Goal: Information Seeking & Learning: Learn about a topic

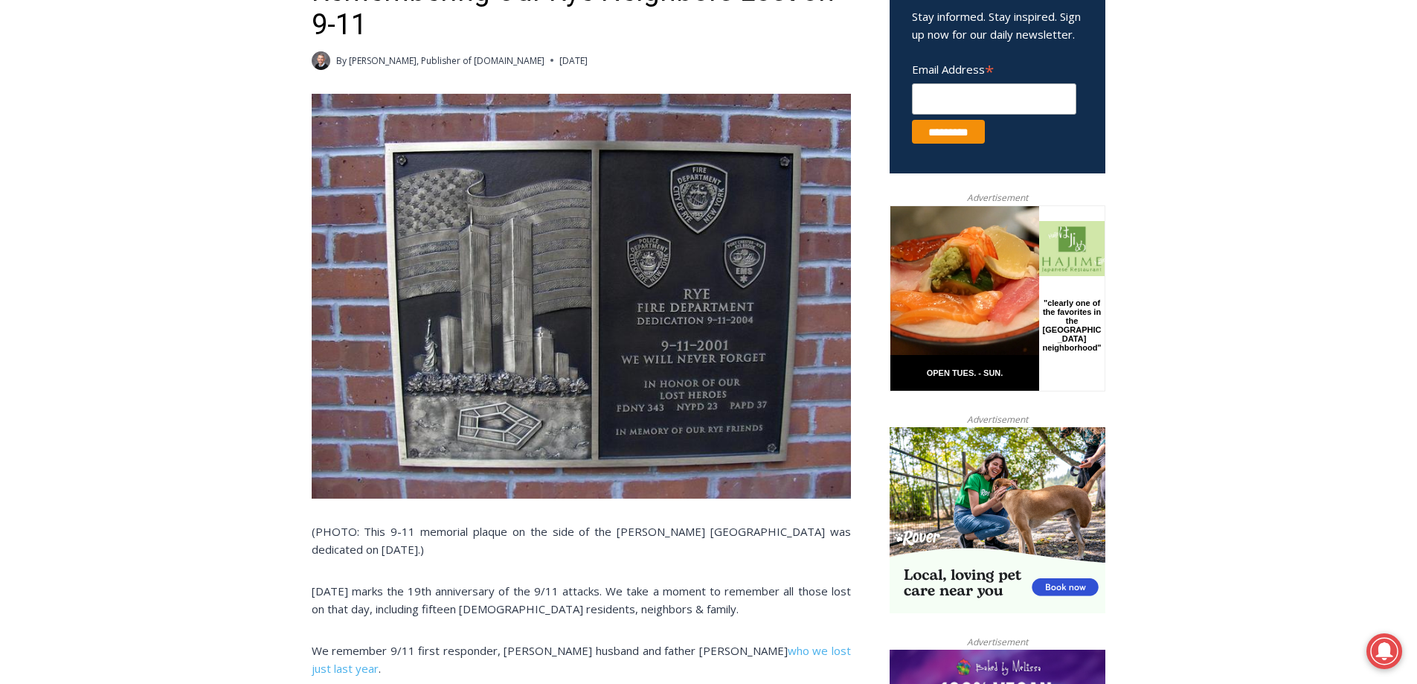
scroll to position [541, 0]
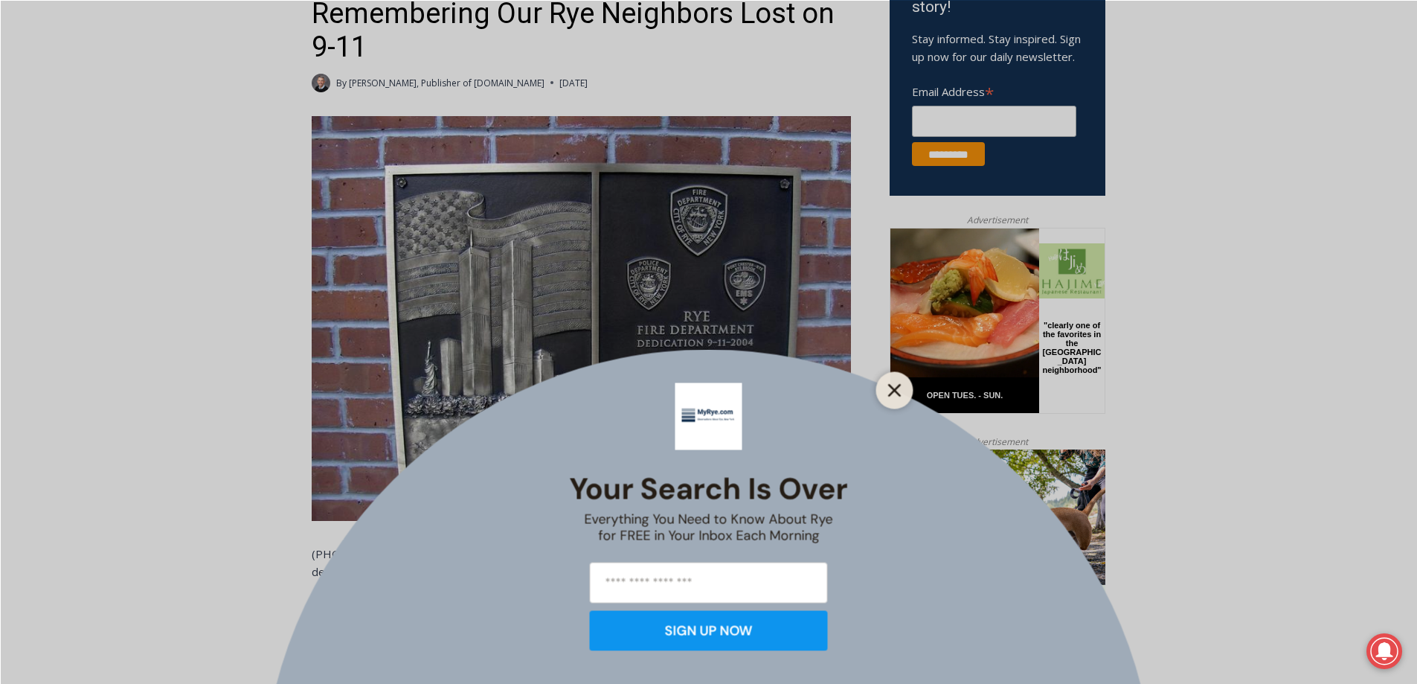
drag, startPoint x: 7, startPoint y: 142, endPoint x: 898, endPoint y: 393, distance: 925.3
click at [898, 393] on line "Close" at bounding box center [894, 390] width 10 height 10
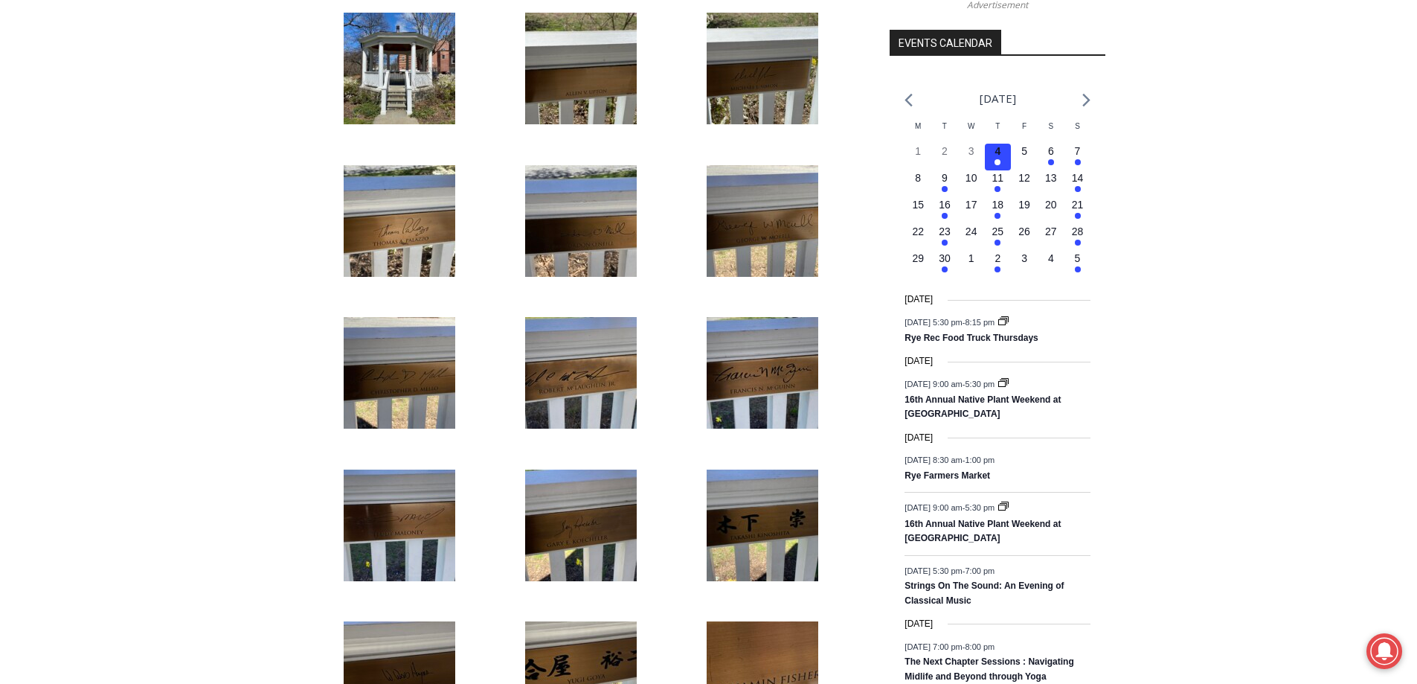
scroll to position [1905, 0]
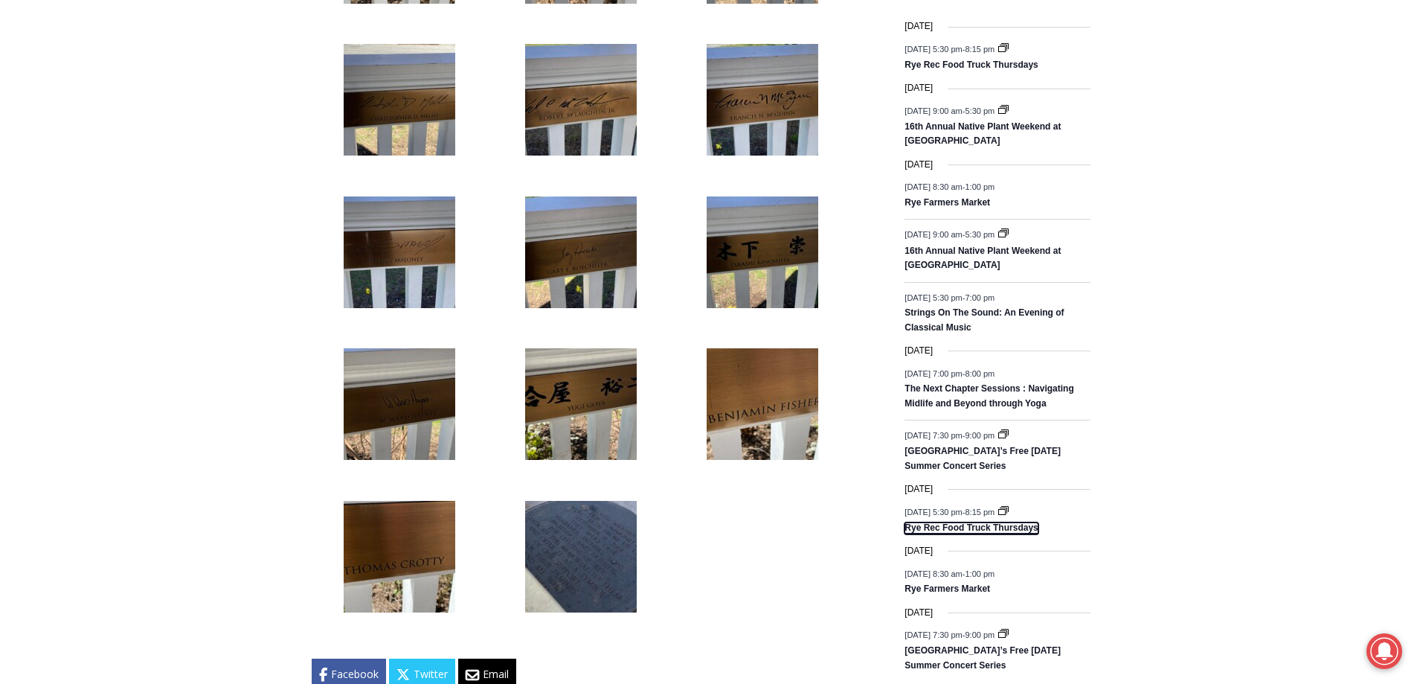
click at [993, 534] on link "Rye Rec Food Truck Thursdays" at bounding box center [971, 528] width 133 height 12
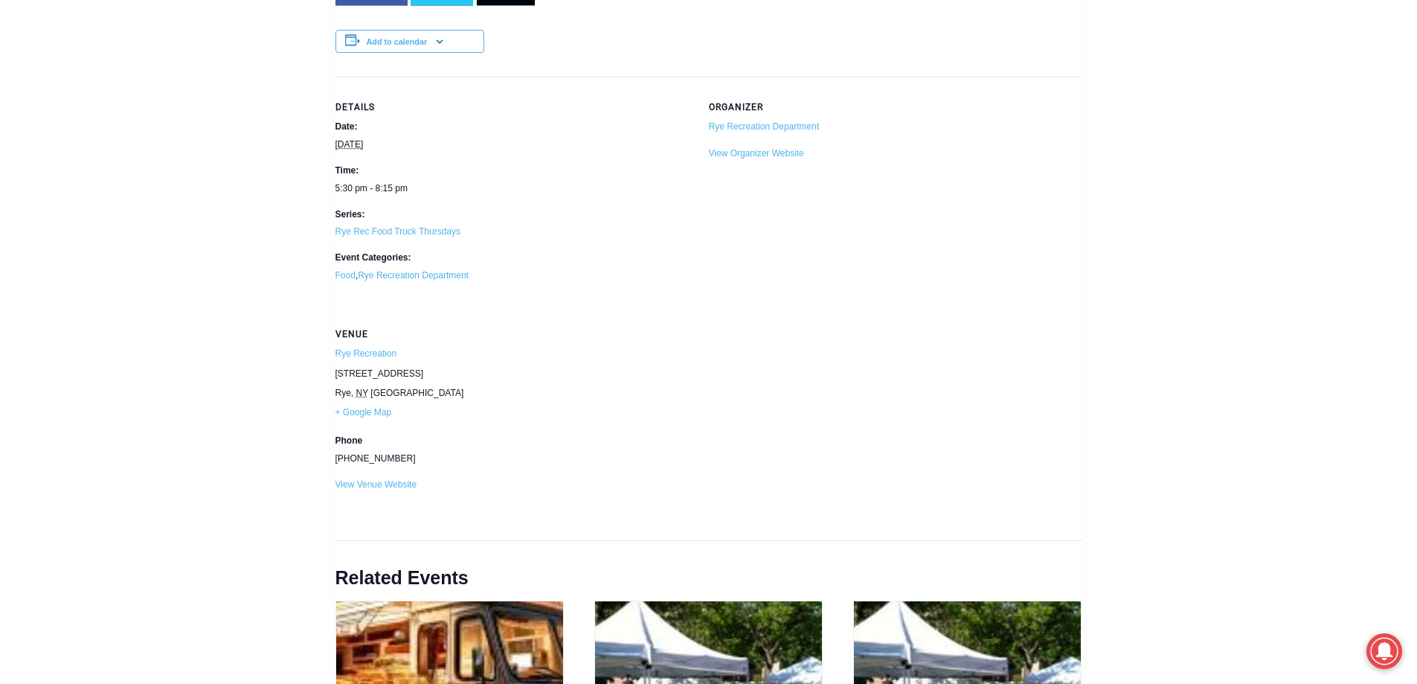
scroll to position [1926, 0]
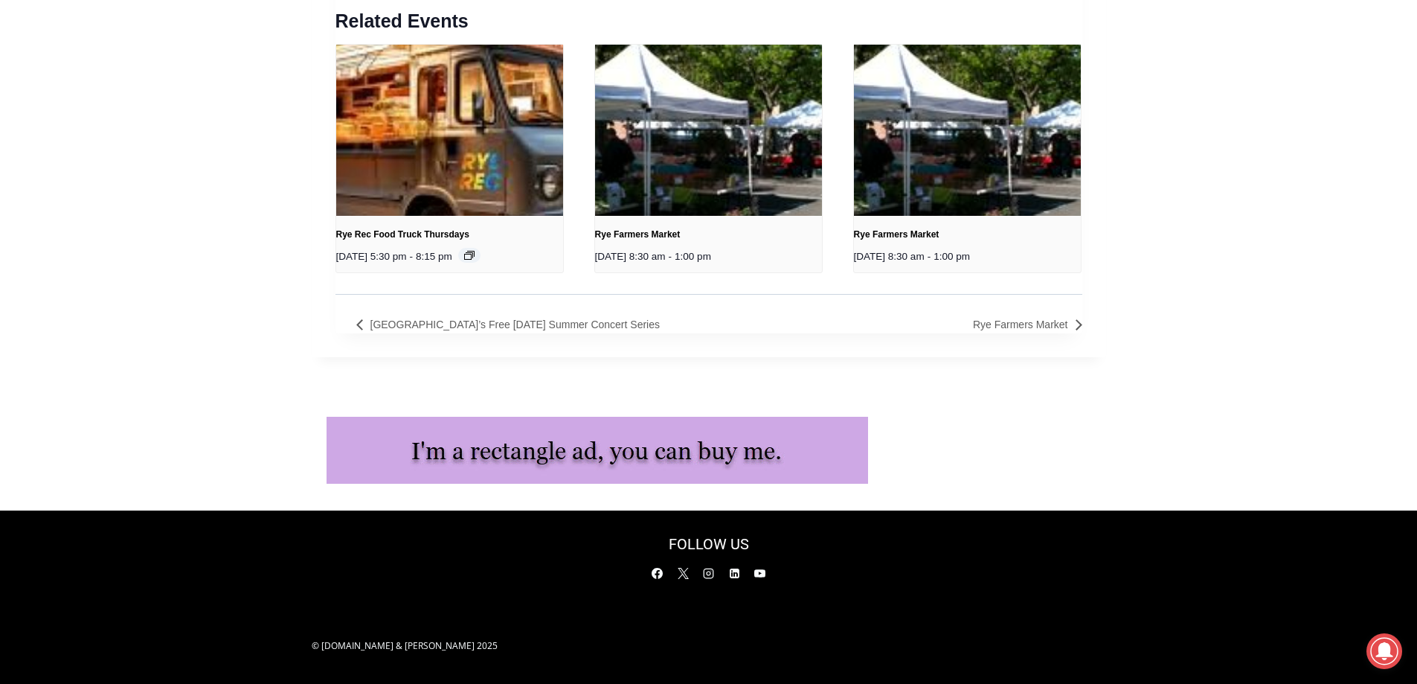
click at [475, 255] on icon "Event Series" at bounding box center [469, 255] width 10 height 9
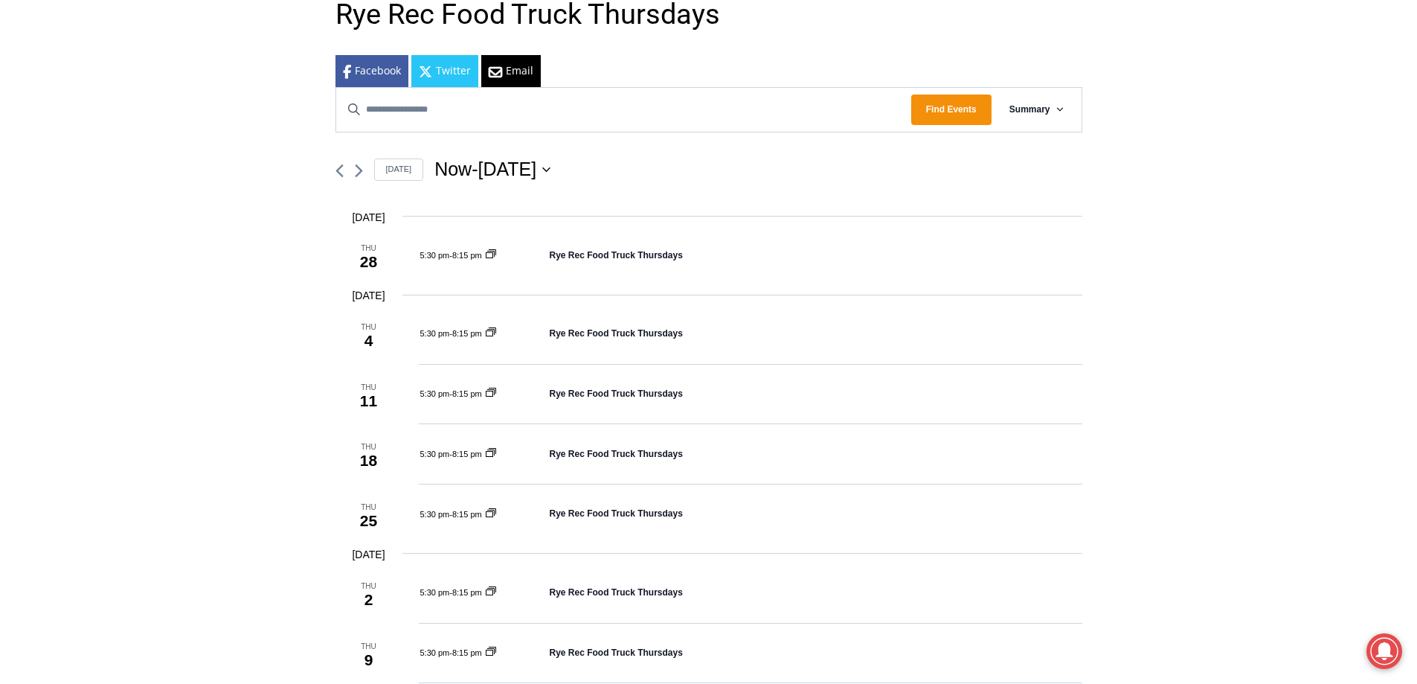
scroll to position [718, 0]
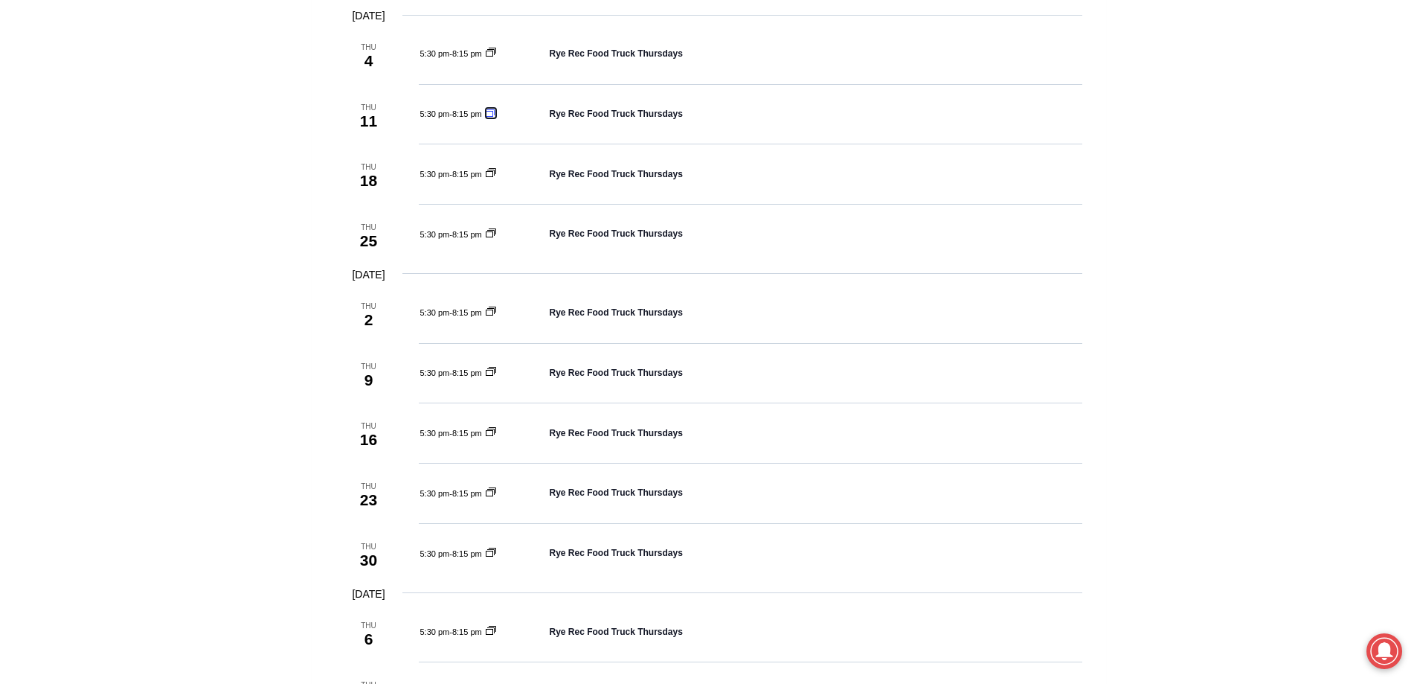
click at [493, 112] on rect at bounding box center [489, 114] width 7 height 5
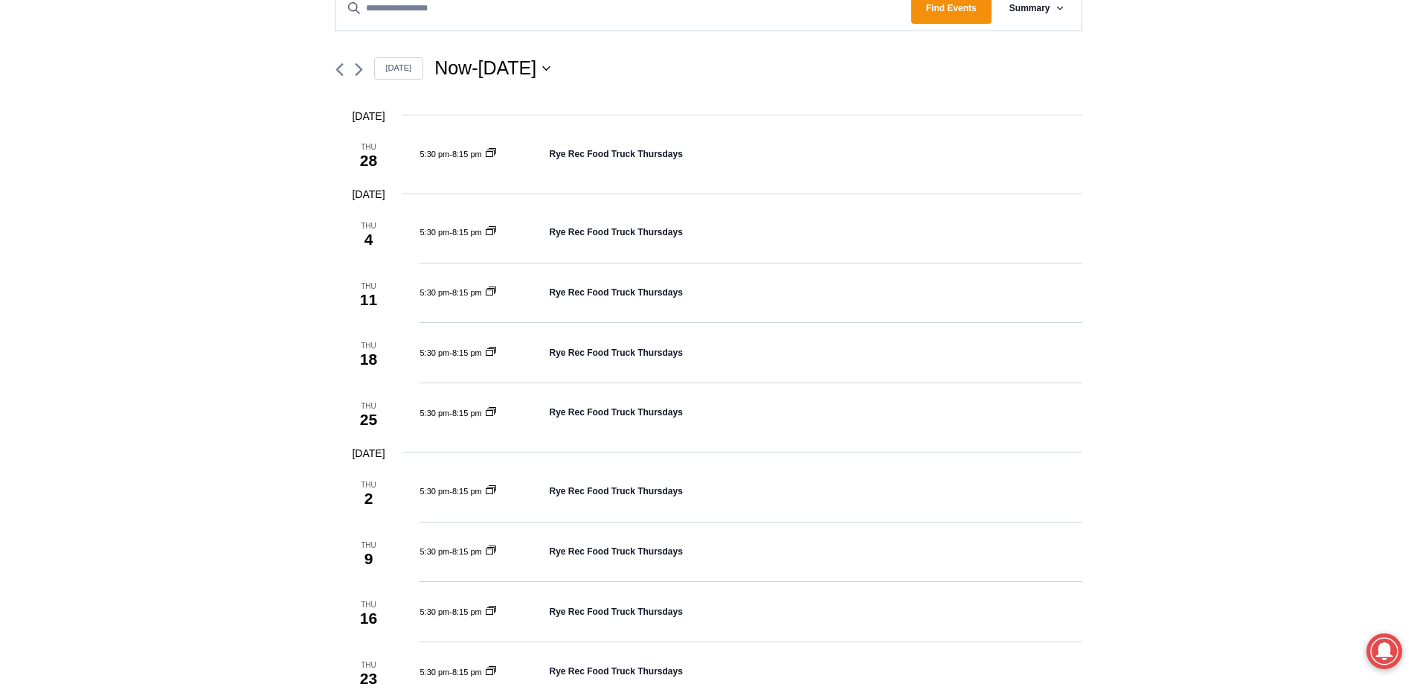
scroll to position [545, 0]
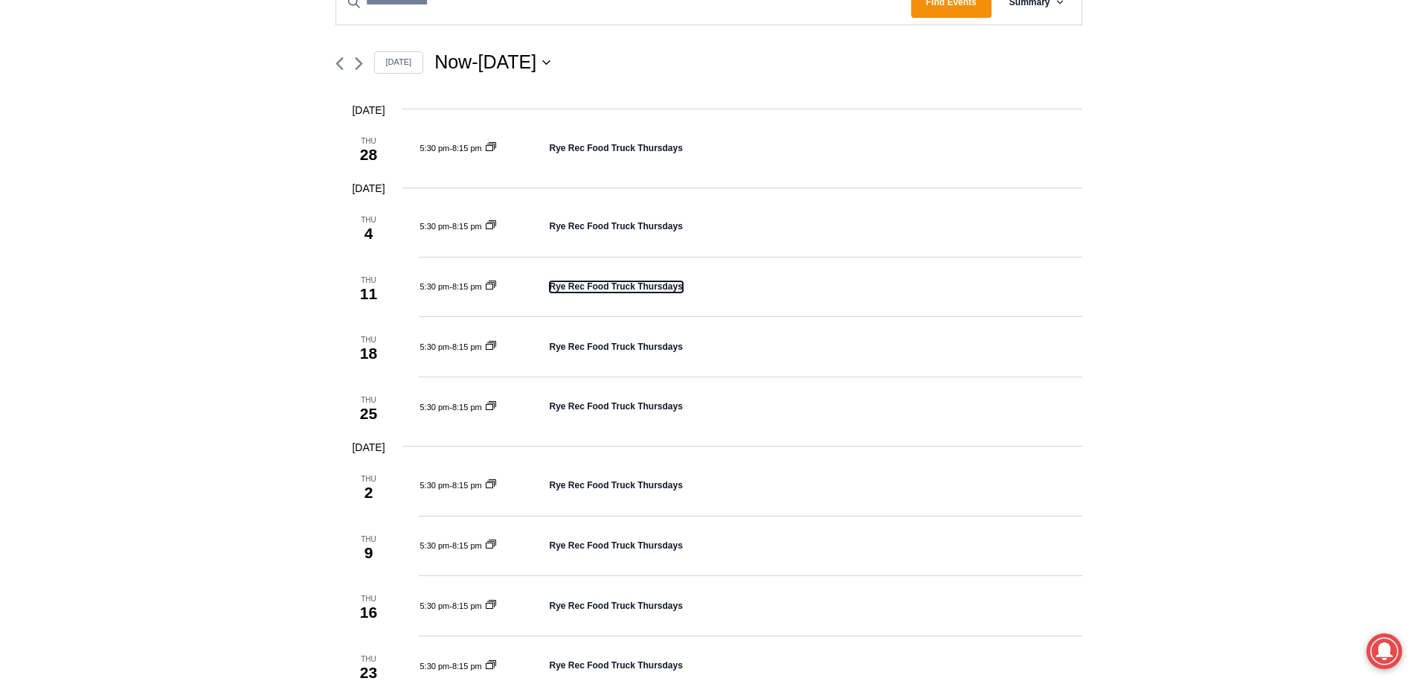
click at [570, 288] on link "Rye Rec Food Truck Thursdays" at bounding box center [616, 286] width 133 height 11
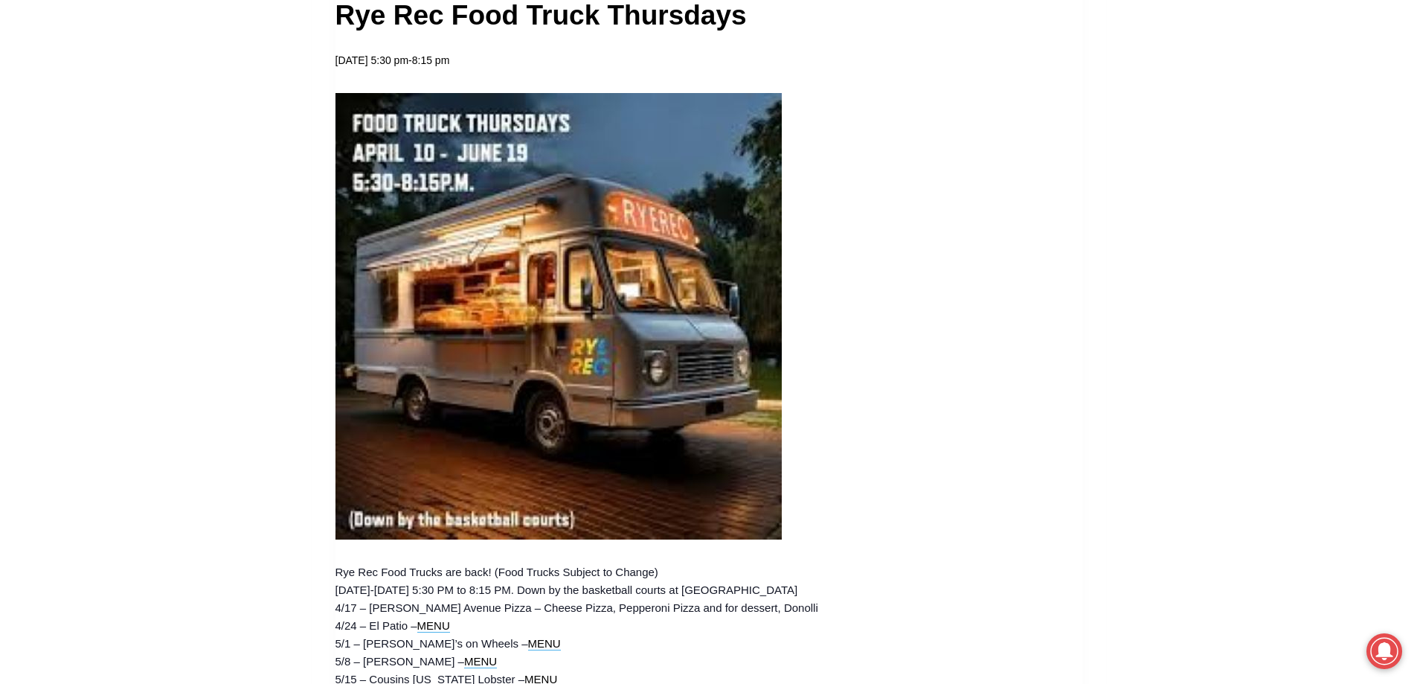
scroll to position [818, 0]
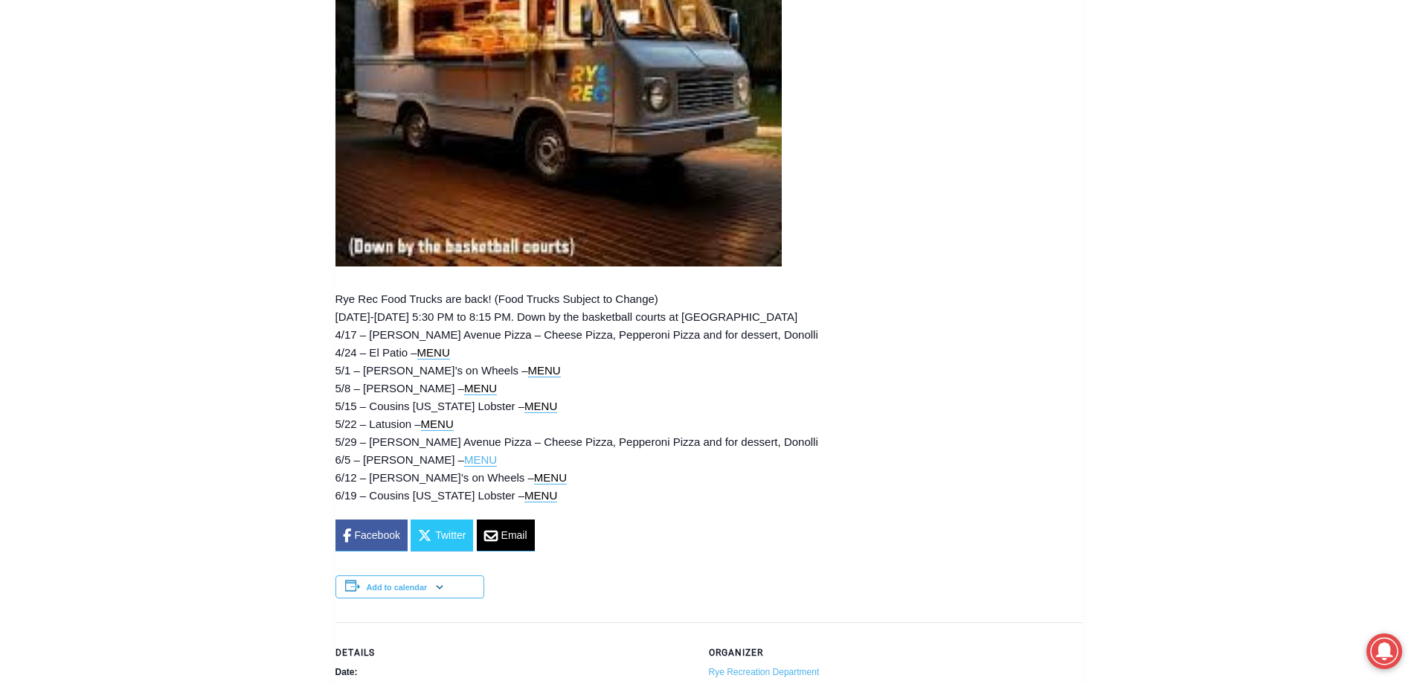
click at [464, 464] on link "MENU" at bounding box center [480, 459] width 33 height 13
click at [708, 447] on div "4/17 – Arthur Avenue Pizza – Cheese Pizza, Pepperoni Pizza and for dessert, Don…" at bounding box center [709, 415] width 747 height 179
click at [528, 377] on link "MENU" at bounding box center [544, 370] width 33 height 13
click at [440, 356] on link "MENU" at bounding box center [433, 352] width 33 height 13
click at [464, 392] on link "MENU" at bounding box center [480, 388] width 33 height 13
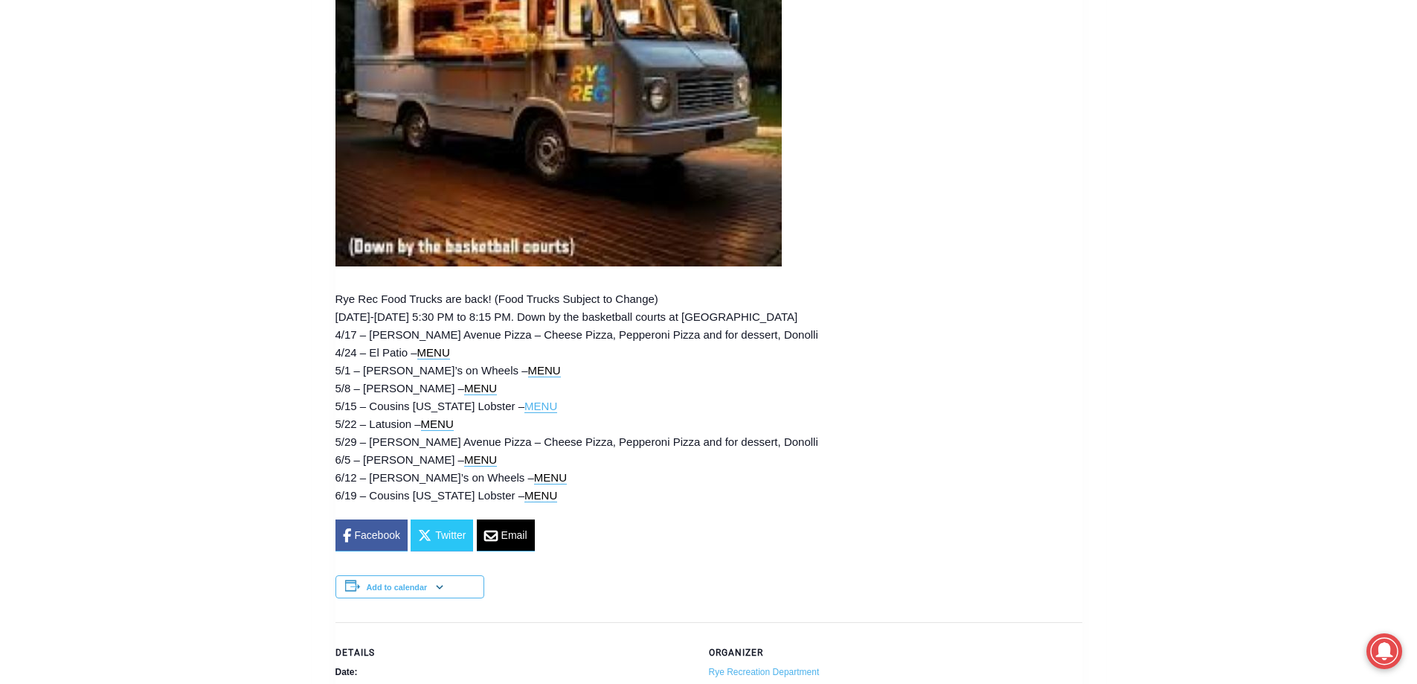
click at [525, 412] on link "MENU" at bounding box center [541, 406] width 33 height 13
click at [445, 429] on link "MENU" at bounding box center [437, 423] width 33 height 13
